Goal: Navigation & Orientation: Find specific page/section

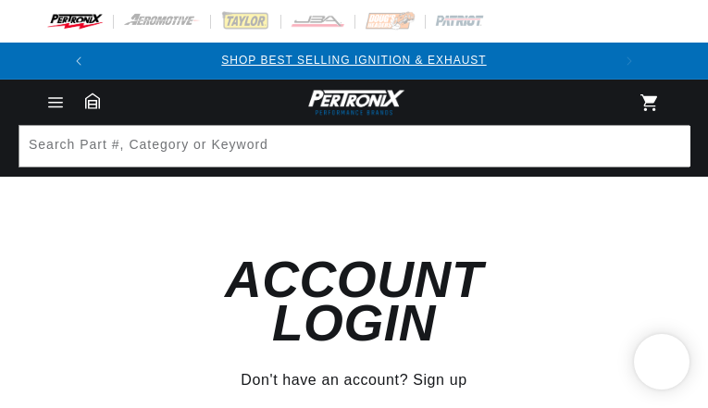
type input "KepPqTZltLs"
type input "uTRHREZCP"
type input "oqavosomawi06@gmail.com"
